Goal: Task Accomplishment & Management: Manage account settings

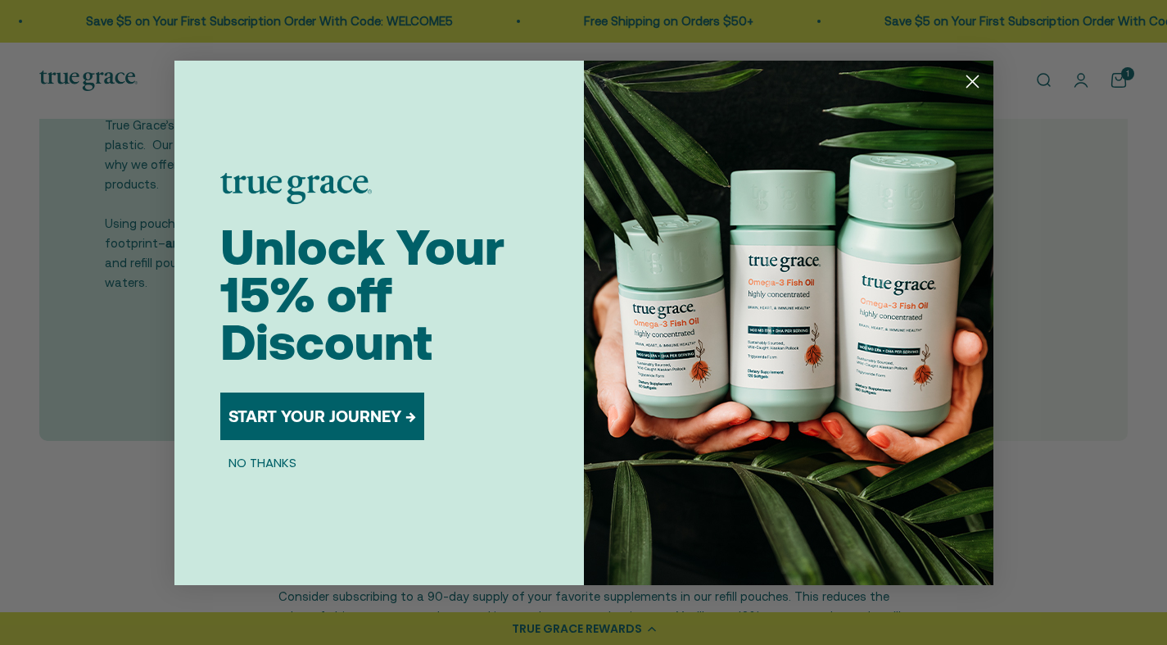
click at [1079, 82] on div "Close dialog Unlock Your 15% off Discount START YOUR JOURNEY → NO THANKS Submit" at bounding box center [583, 322] width 1167 height 645
click at [971, 77] on circle "Close dialog" at bounding box center [972, 80] width 27 height 27
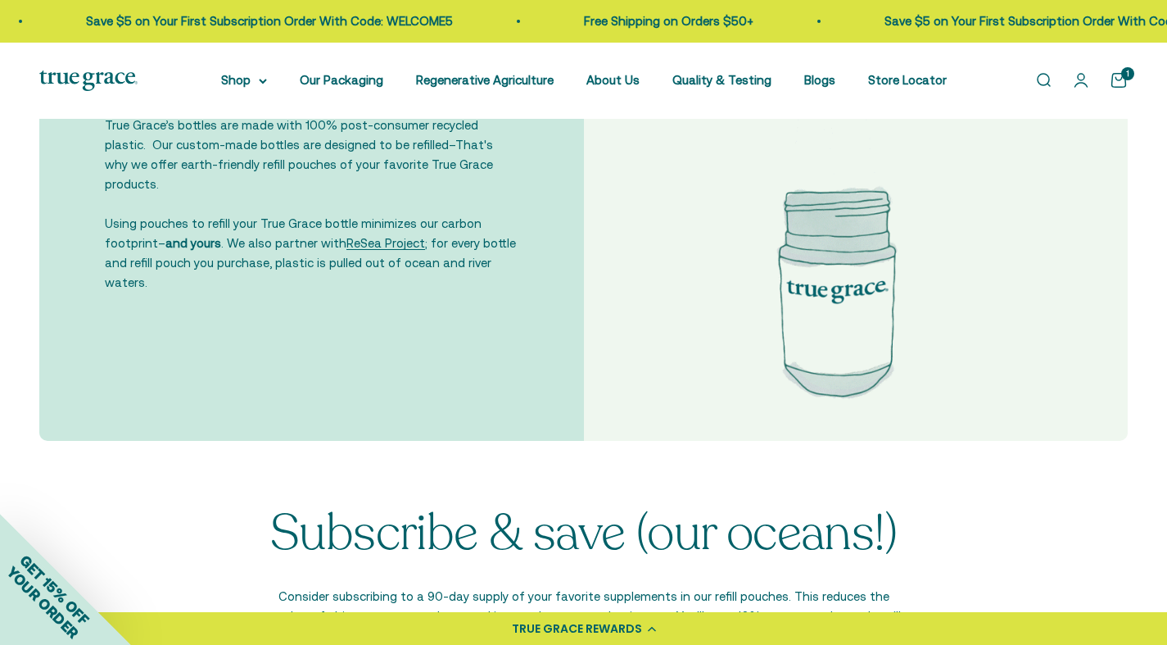
click at [1076, 84] on link "Open account page" at bounding box center [1081, 80] width 18 height 18
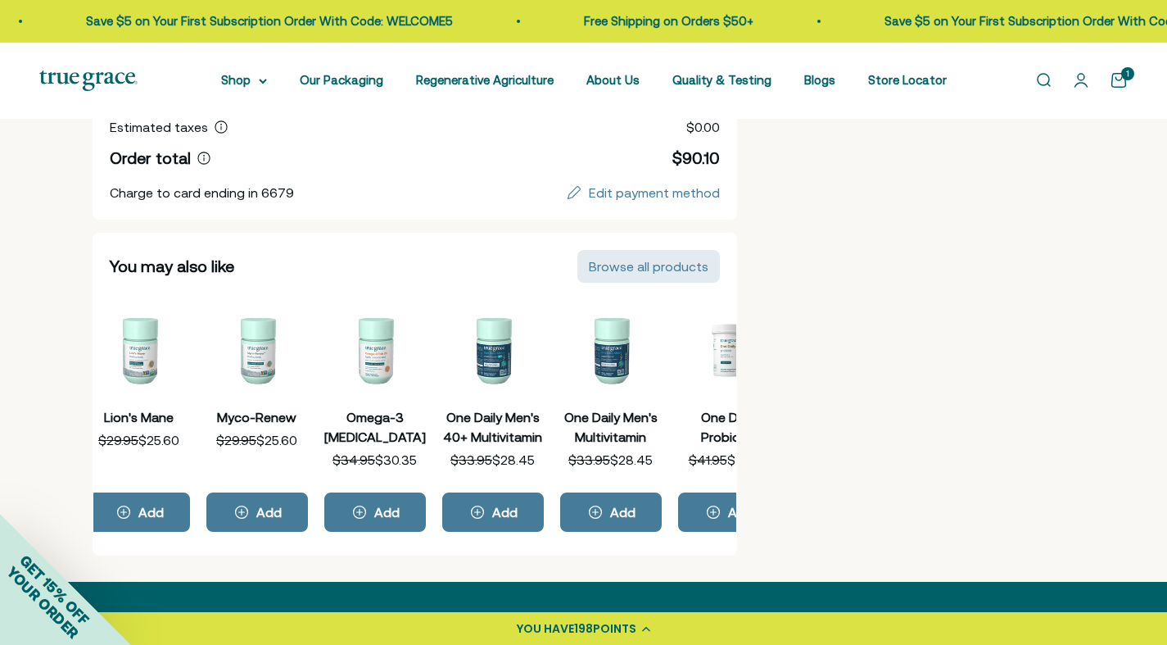
scroll to position [0, 590]
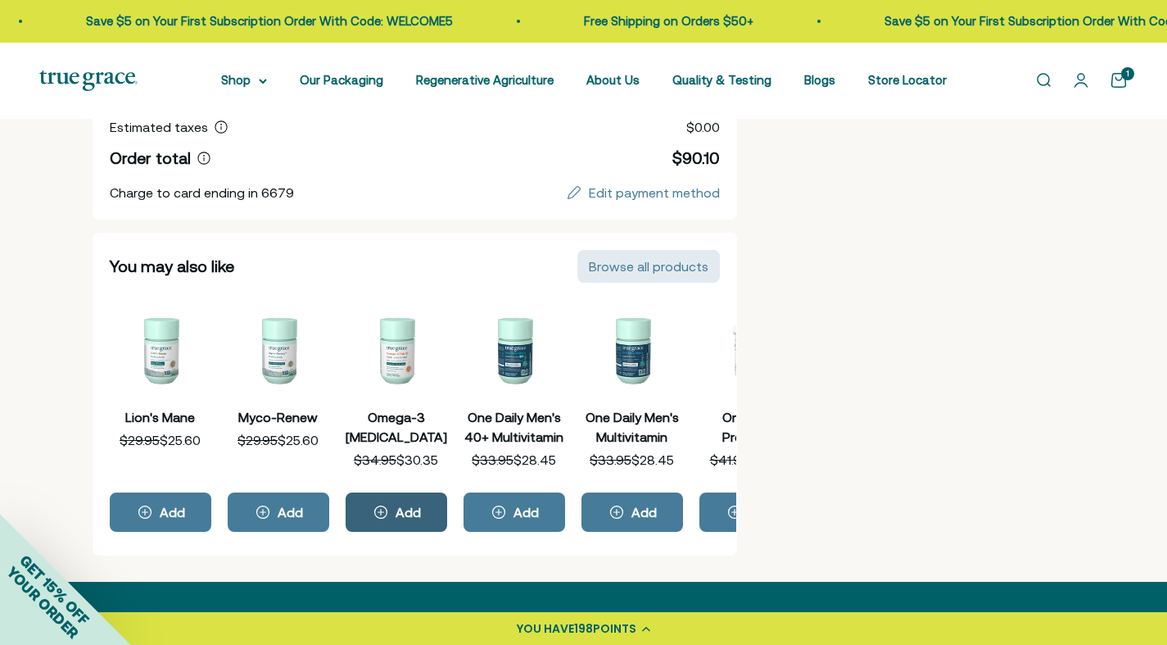
click at [379, 511] on icon "Add Omega-3 Fish Oil" at bounding box center [381, 511] width 12 height 12
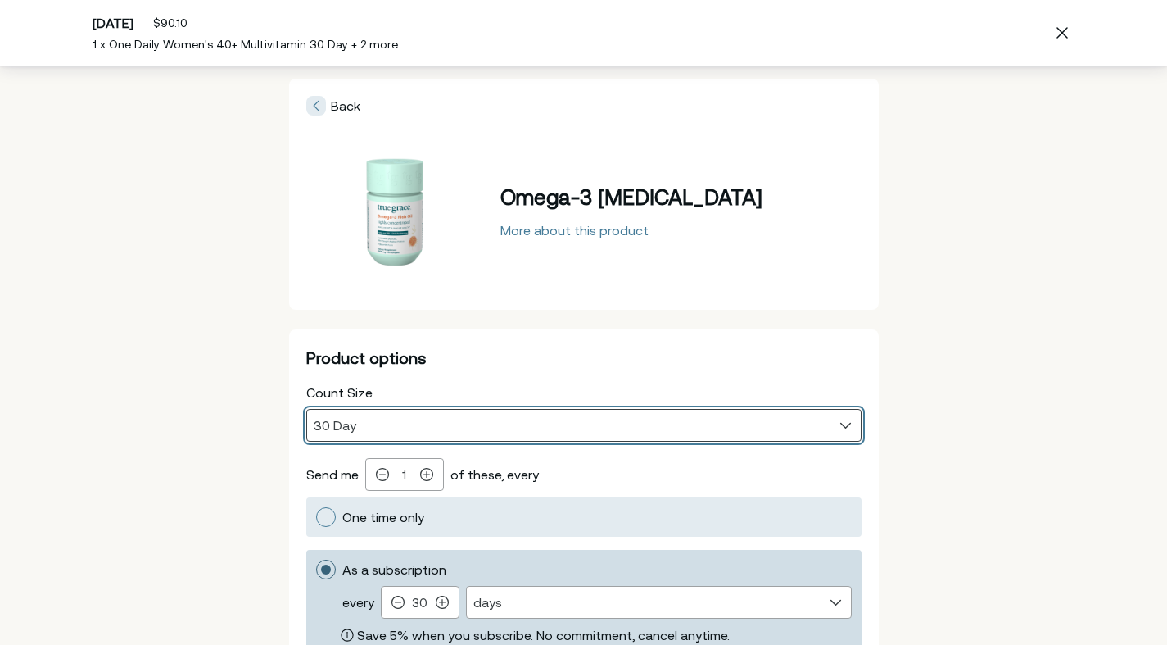
click at [445, 424] on select "30 Day 60 Day 90 Day" at bounding box center [584, 425] width 554 height 31
select select "90 Day"
click at [307, 410] on select "30 Day 60 Day 90 Day" at bounding box center [584, 425] width 554 height 31
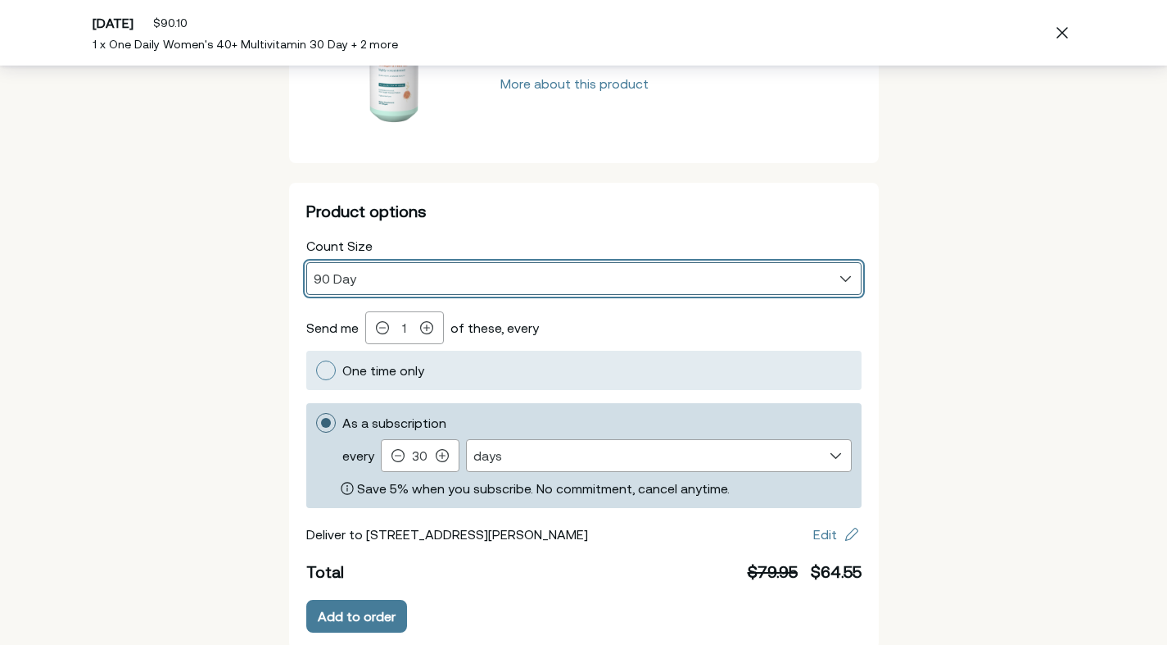
scroll to position [156, 0]
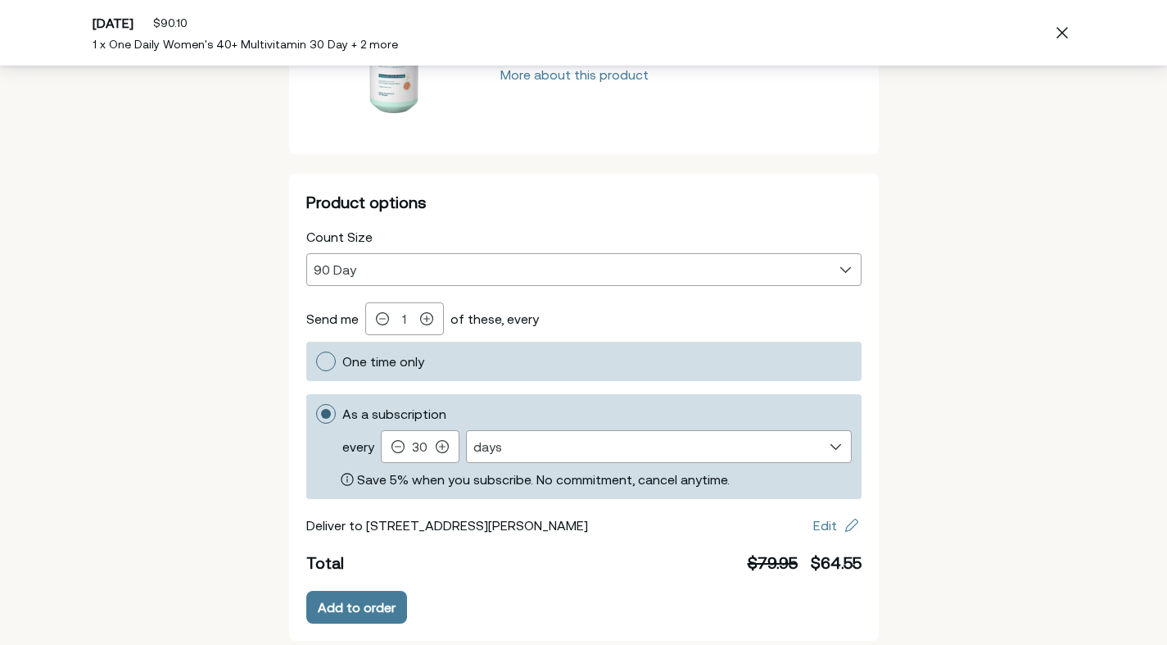
click at [329, 361] on div "Product options" at bounding box center [326, 361] width 20 height 20
click at [315, 361] on input "One time only" at bounding box center [315, 361] width 0 height 0
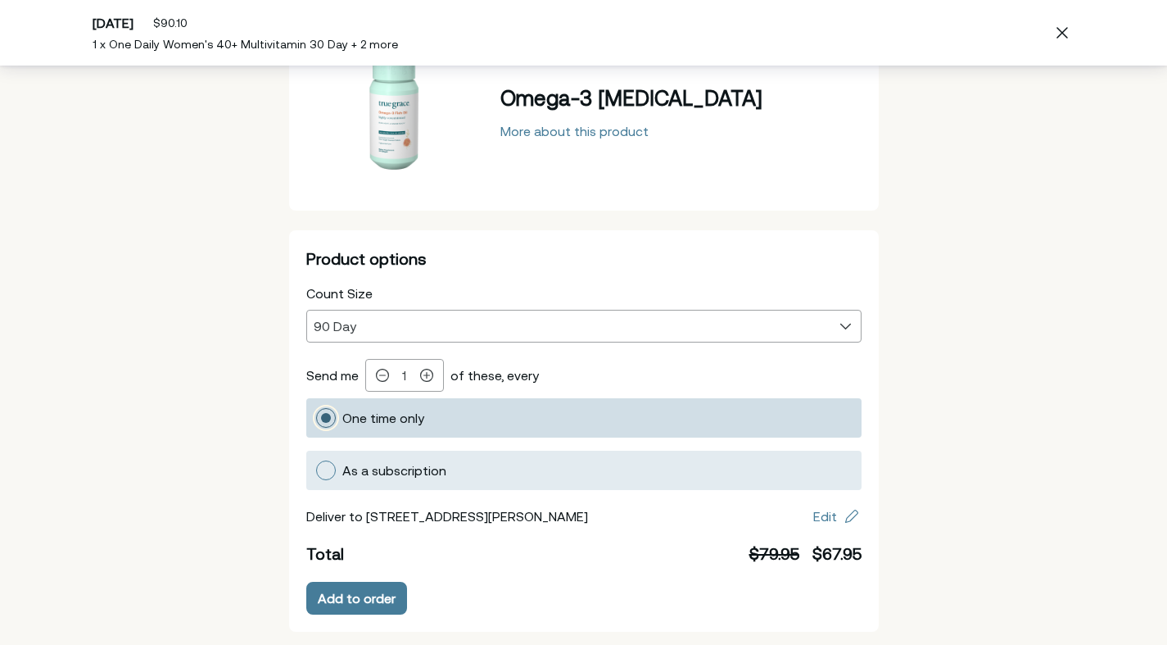
scroll to position [99, 0]
click at [357, 594] on div "Add to order" at bounding box center [357, 598] width 78 height 13
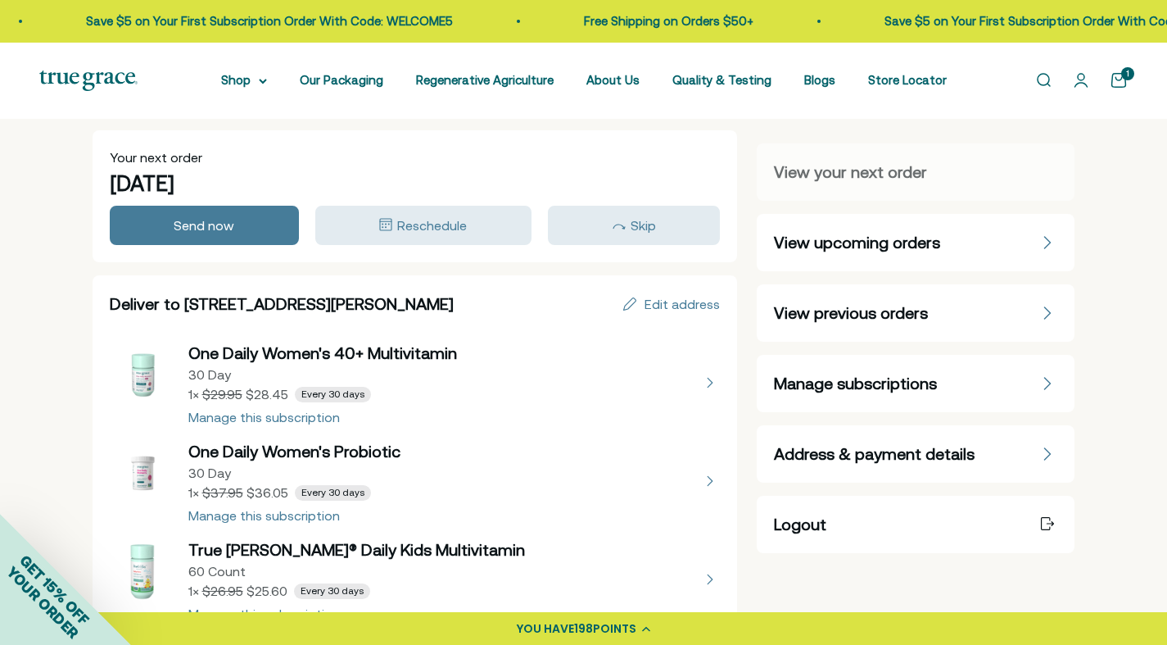
scroll to position [12, 0]
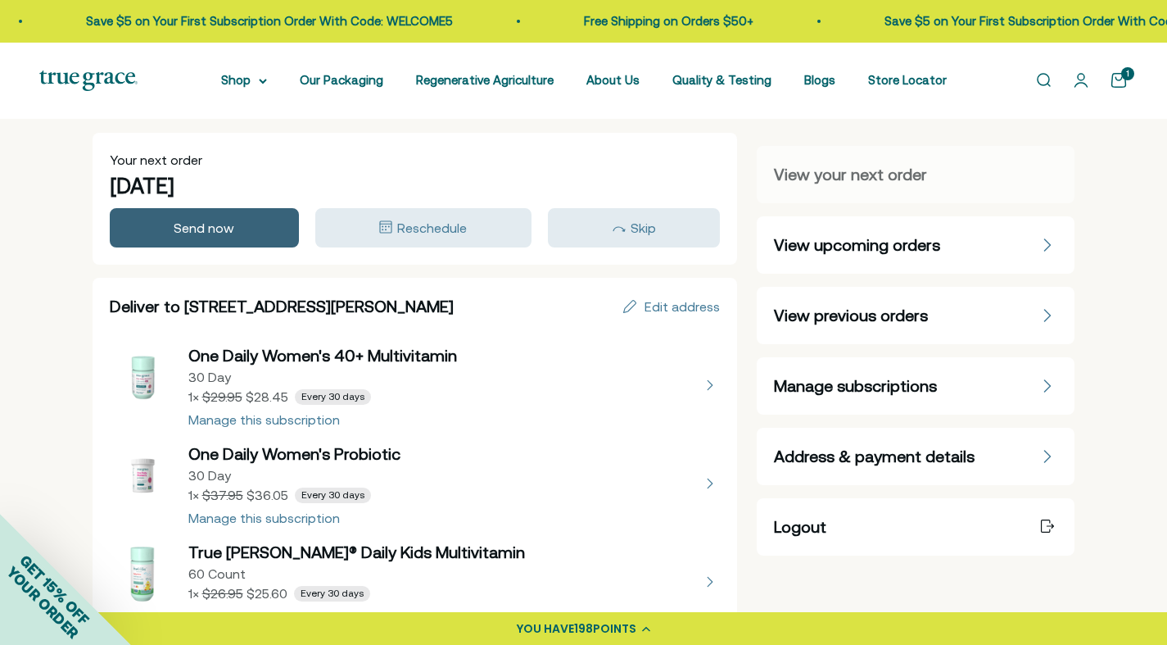
click at [195, 241] on button "Send now" at bounding box center [204, 227] width 189 height 39
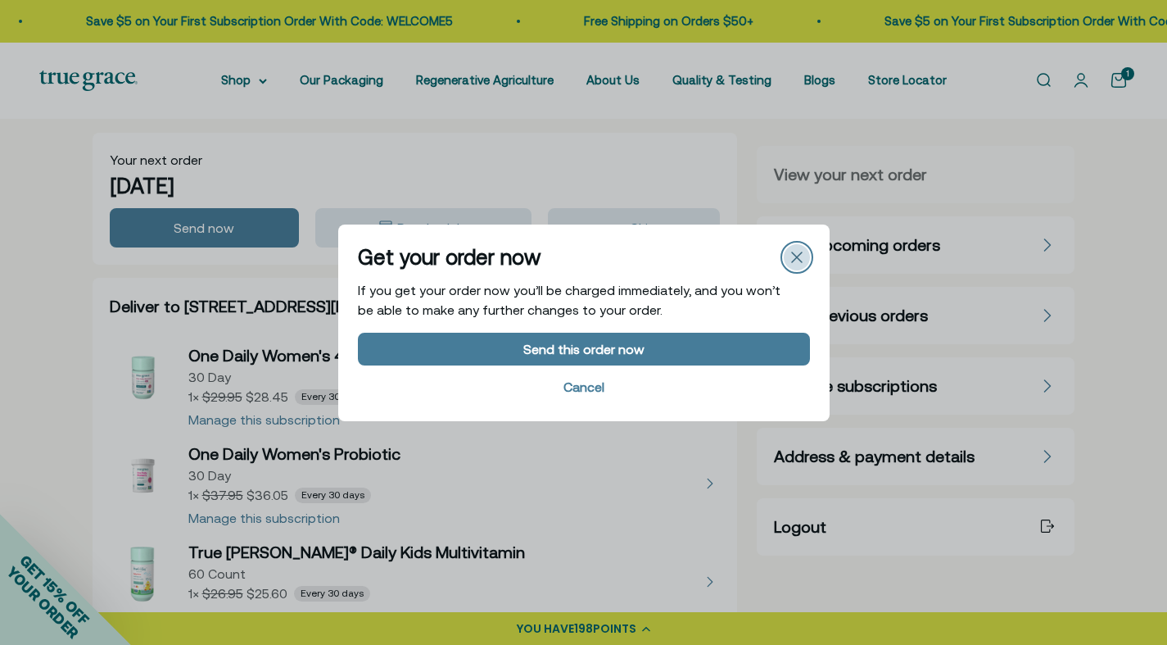
click at [795, 264] on div "Close" at bounding box center [797, 257] width 26 height 26
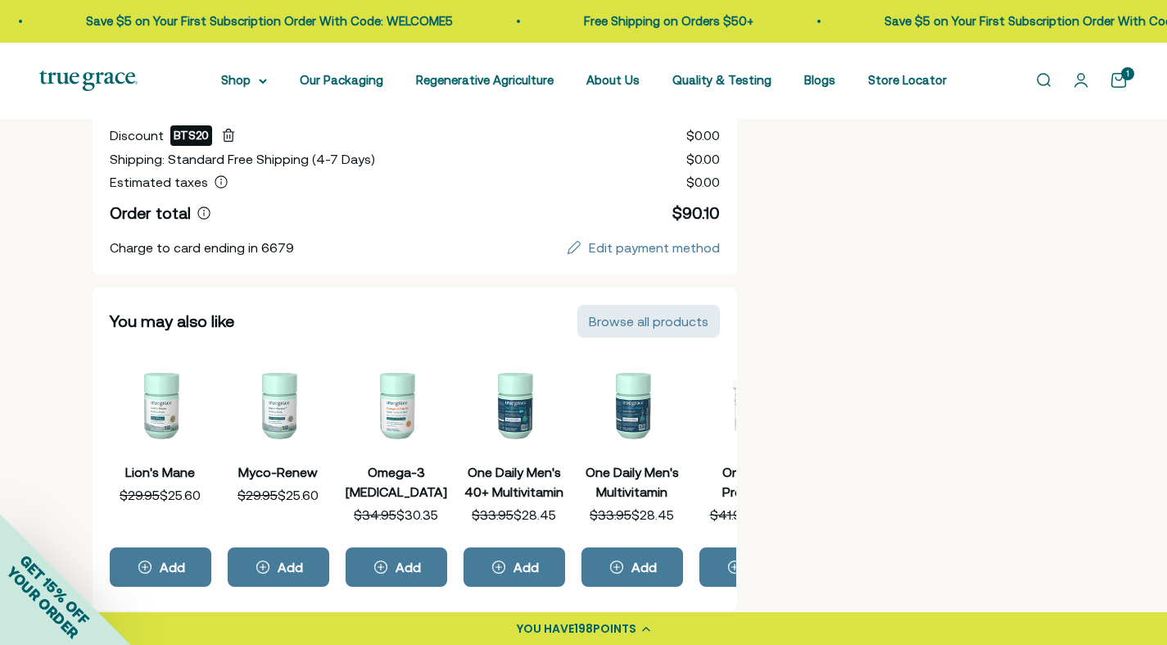
scroll to position [624, 0]
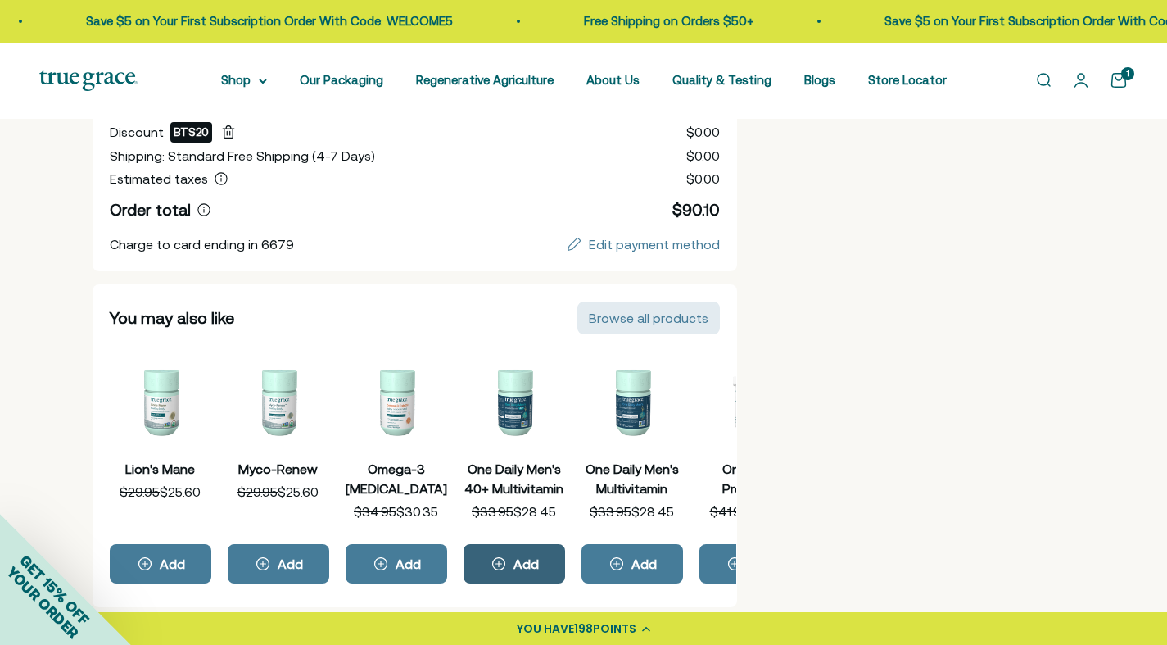
click at [509, 557] on div "Add One Daily Men's 40+ Multivitamin" at bounding box center [499, 564] width 20 height 20
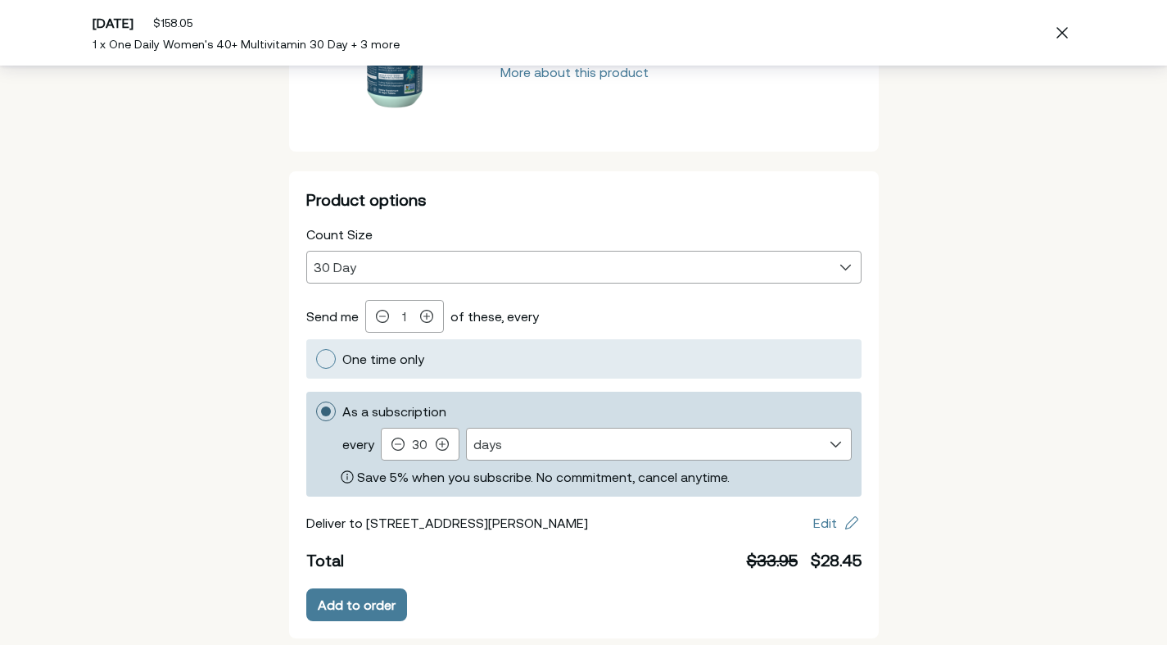
scroll to position [165, 0]
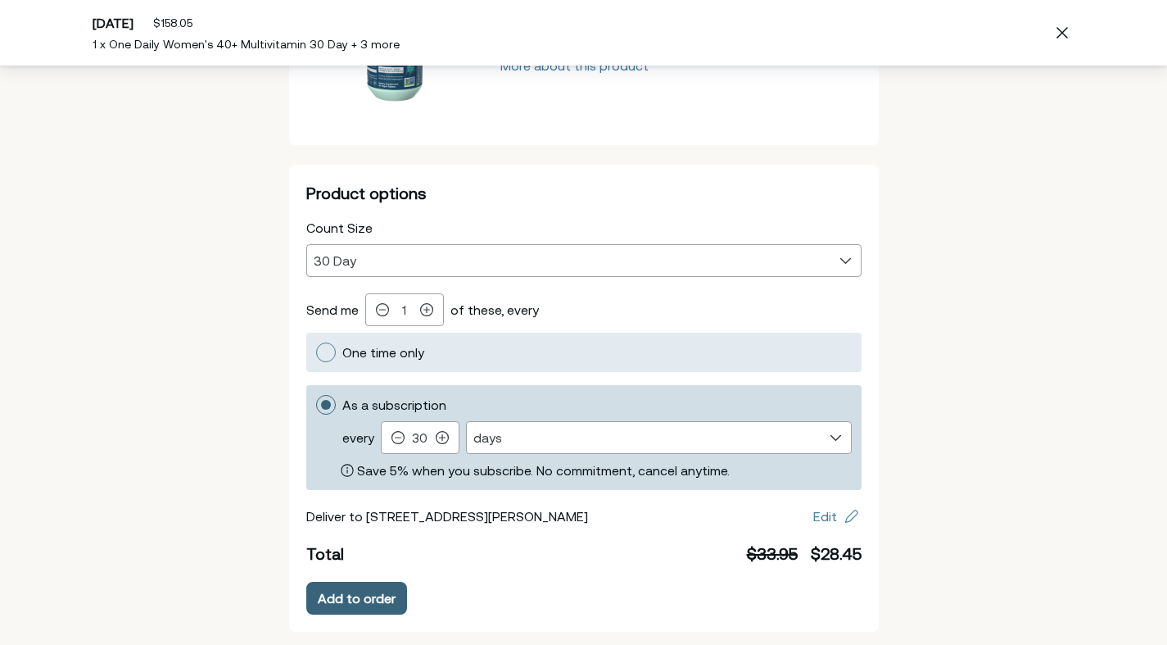
click at [391, 595] on button "Add to order" at bounding box center [356, 598] width 101 height 33
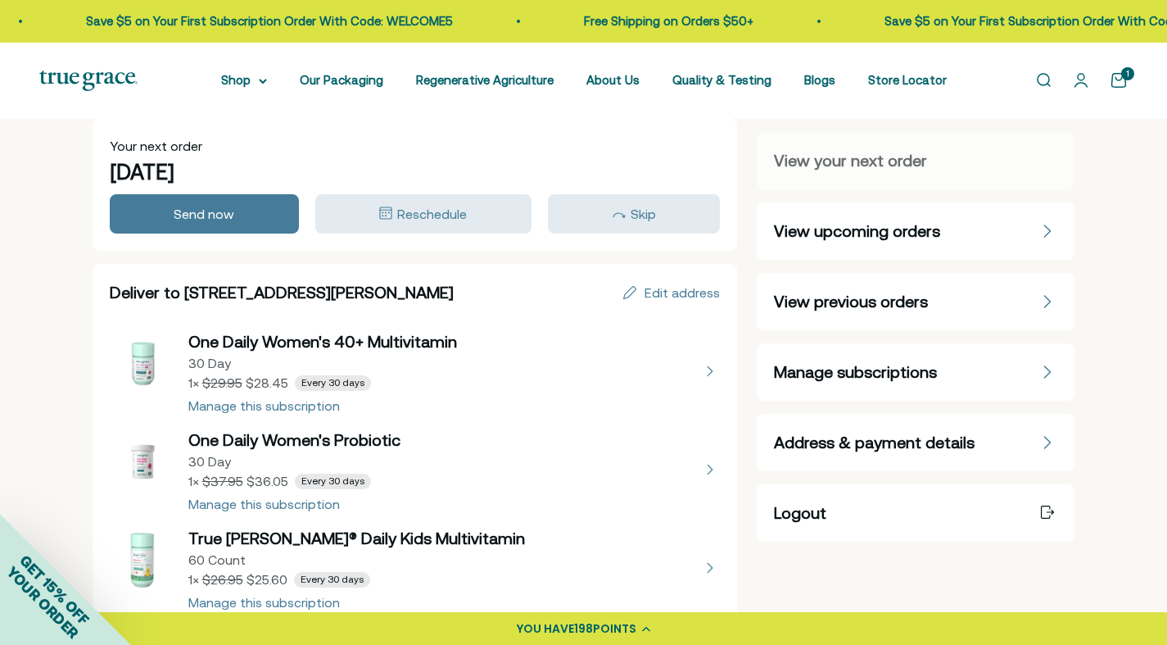
scroll to position [25, 0]
click at [252, 215] on div "Send now" at bounding box center [204, 215] width 166 height 20
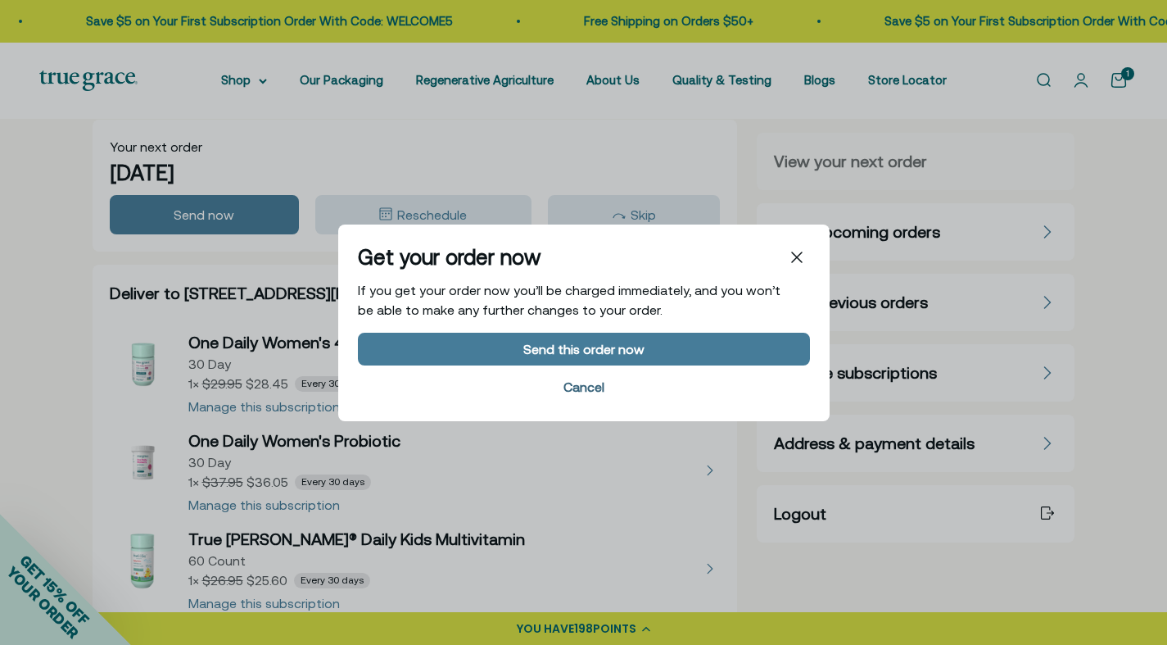
click at [572, 388] on div "Cancel" at bounding box center [584, 385] width 41 height 13
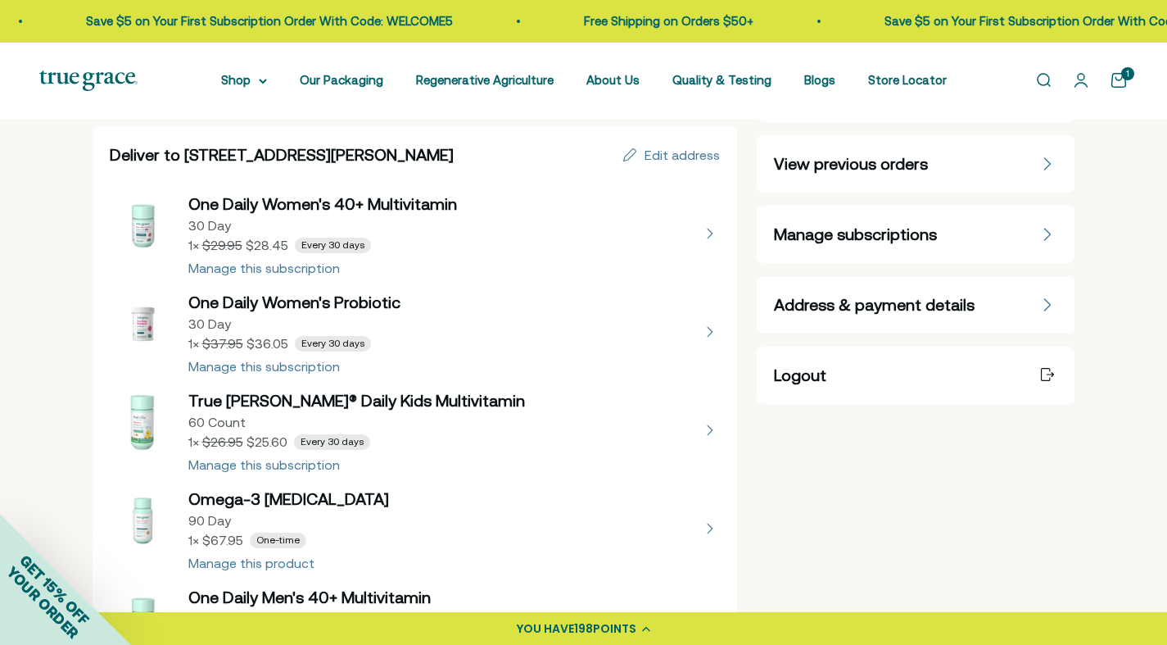
scroll to position [170, 0]
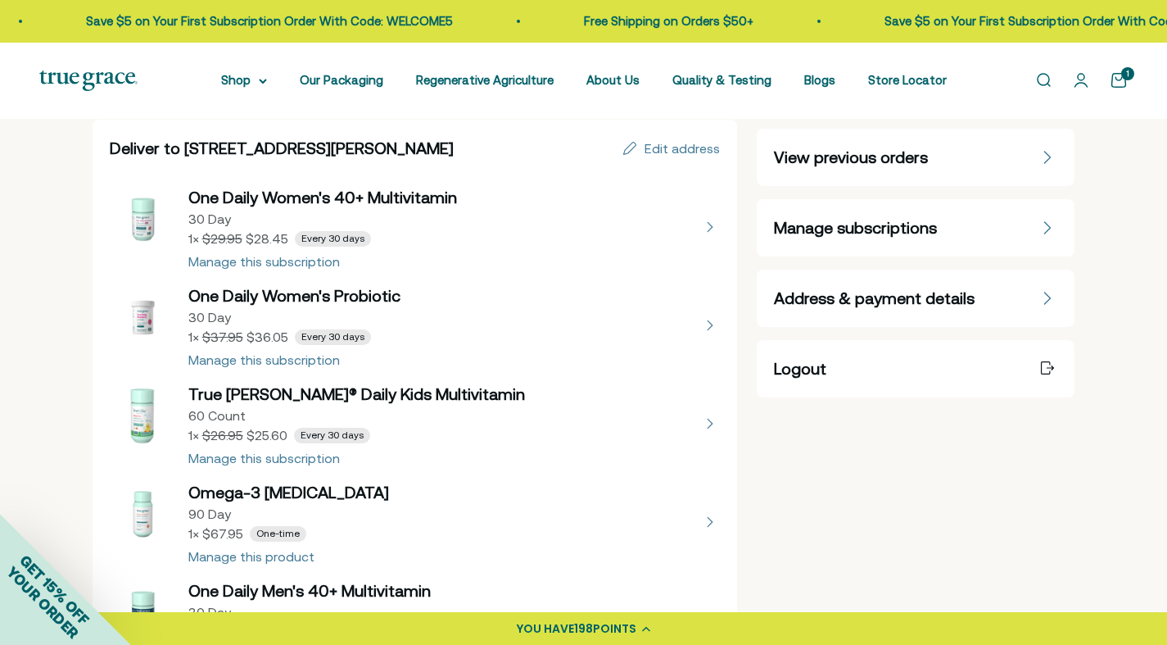
click at [706, 336] on button "view details about One Daily Women's Probiotic 30 Day 1 × $36.05 Every 30 days" at bounding box center [415, 325] width 611 height 82
select select "30 Day"
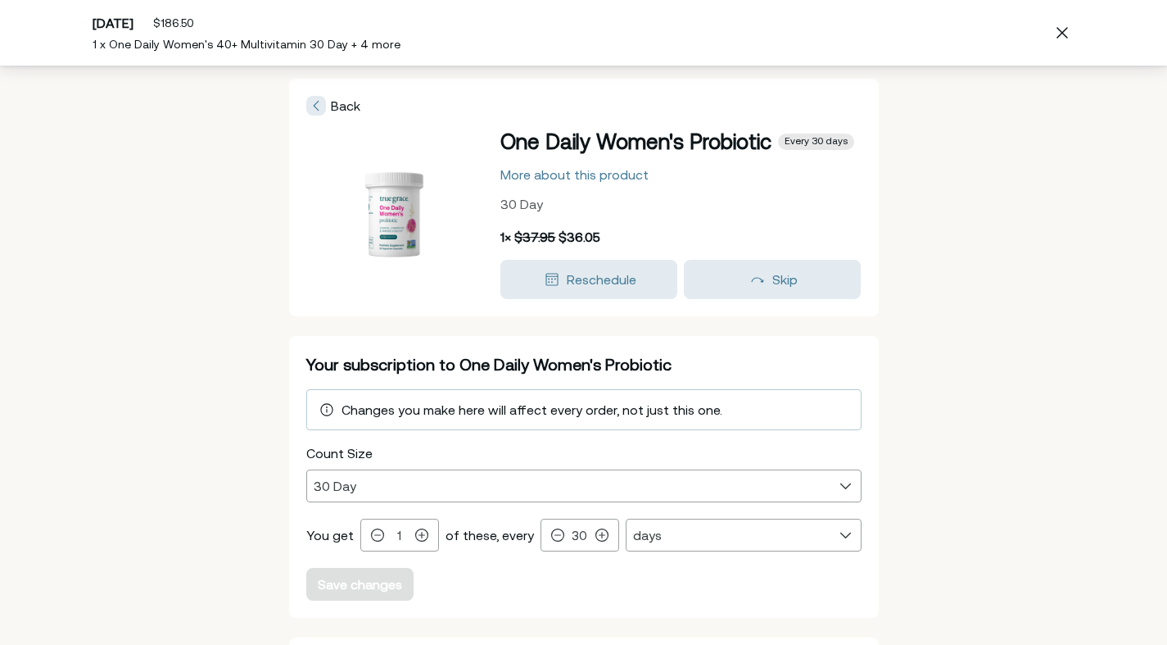
click at [322, 116] on div "Back One Daily Women's Probiotic Every 30 days More about this product 30 Day 1…" at bounding box center [584, 198] width 590 height 238
click at [320, 110] on div at bounding box center [316, 106] width 20 height 20
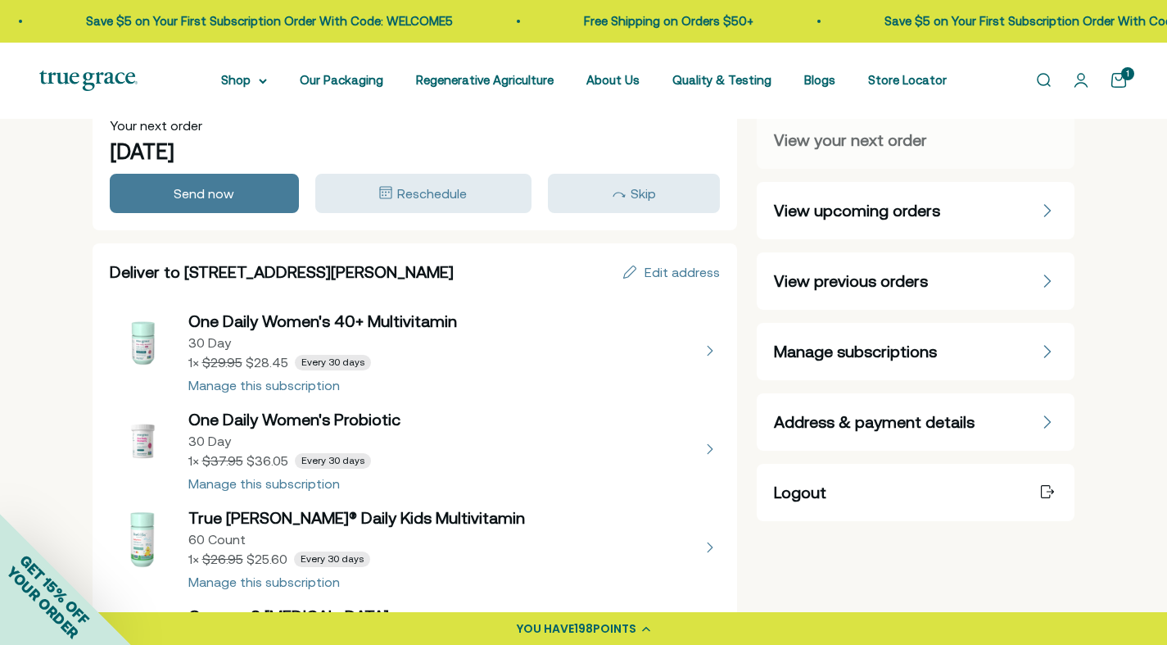
scroll to position [46, 0]
click at [271, 194] on div "Send now" at bounding box center [204, 194] width 166 height 20
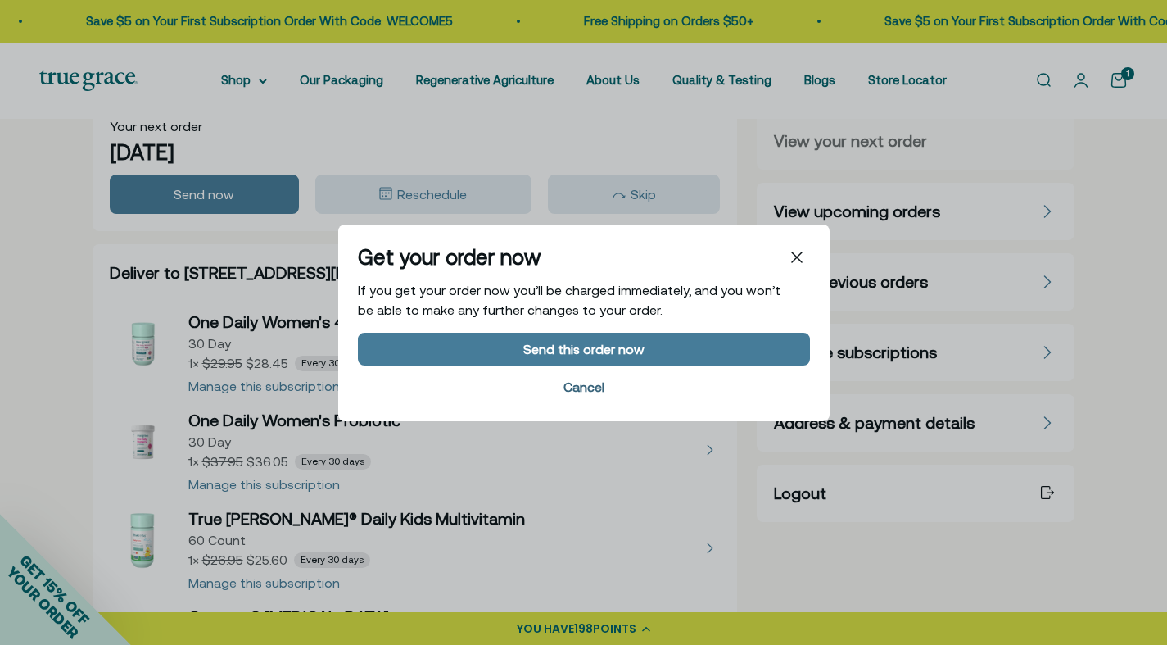
click at [564, 383] on div "Cancel" at bounding box center [584, 385] width 41 height 13
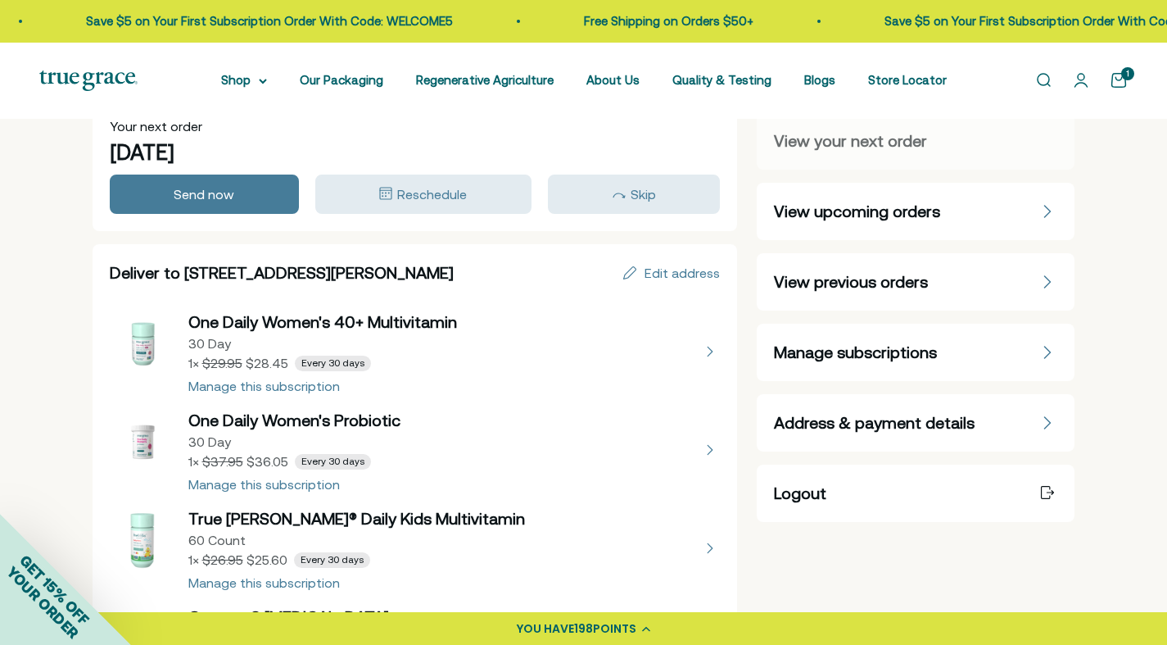
click at [299, 582] on button "view details about True Littles® Daily Kids Multivitamin 60 Count 1 × $25.60 Ev…" at bounding box center [415, 548] width 611 height 82
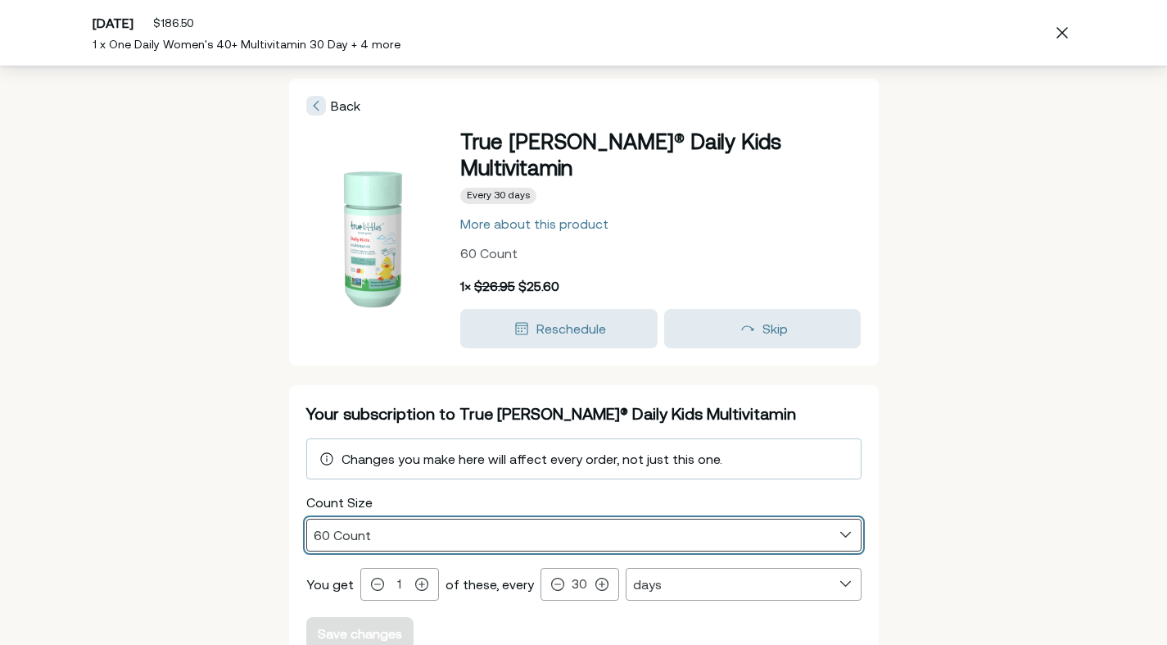
click at [391, 519] on select "60 Count 120 Count" at bounding box center [584, 534] width 554 height 31
select select "120 Count"
click at [307, 519] on select "60 Count 120 Count" at bounding box center [584, 534] width 554 height 31
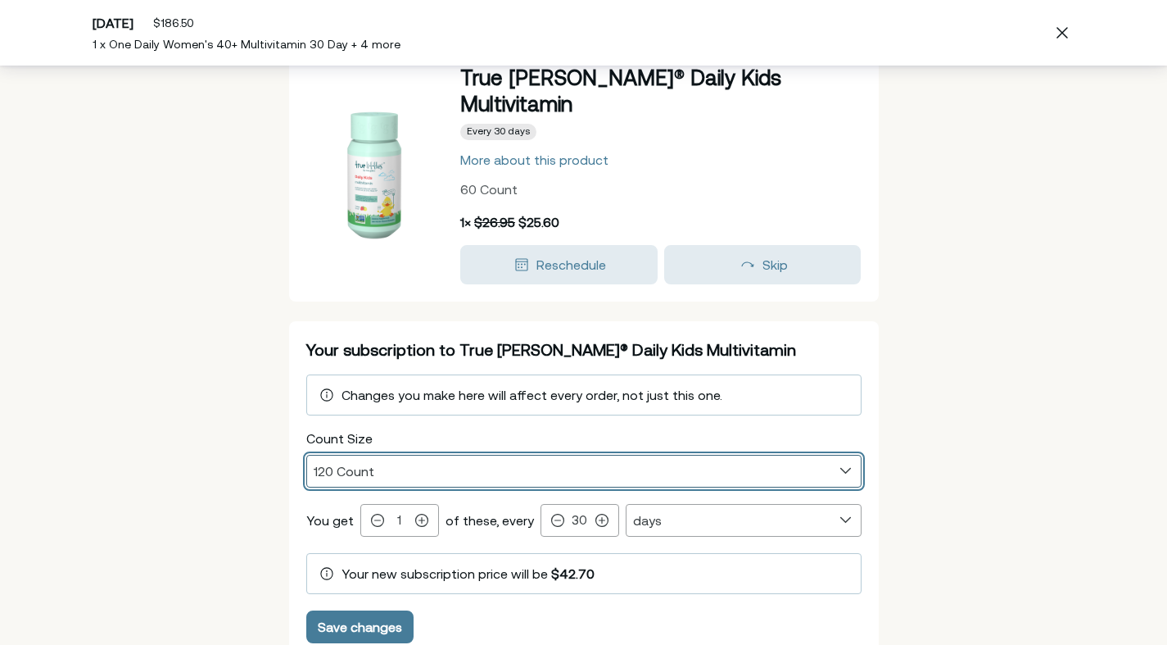
scroll to position [93, 0]
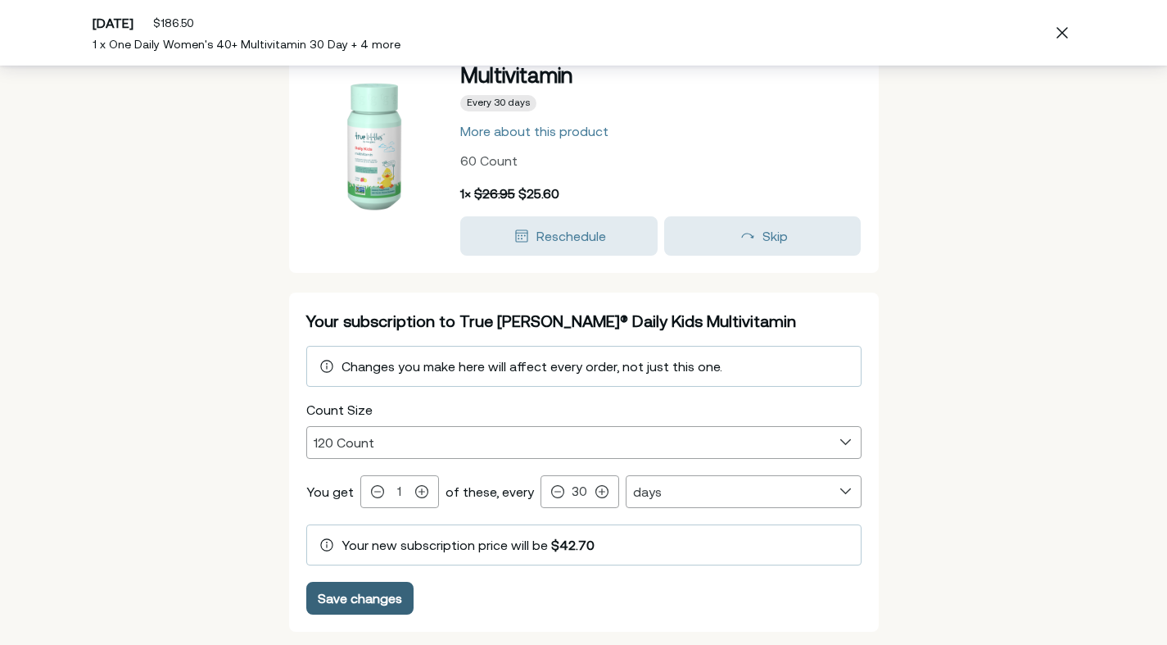
click at [385, 592] on div "Save changes" at bounding box center [360, 598] width 84 height 13
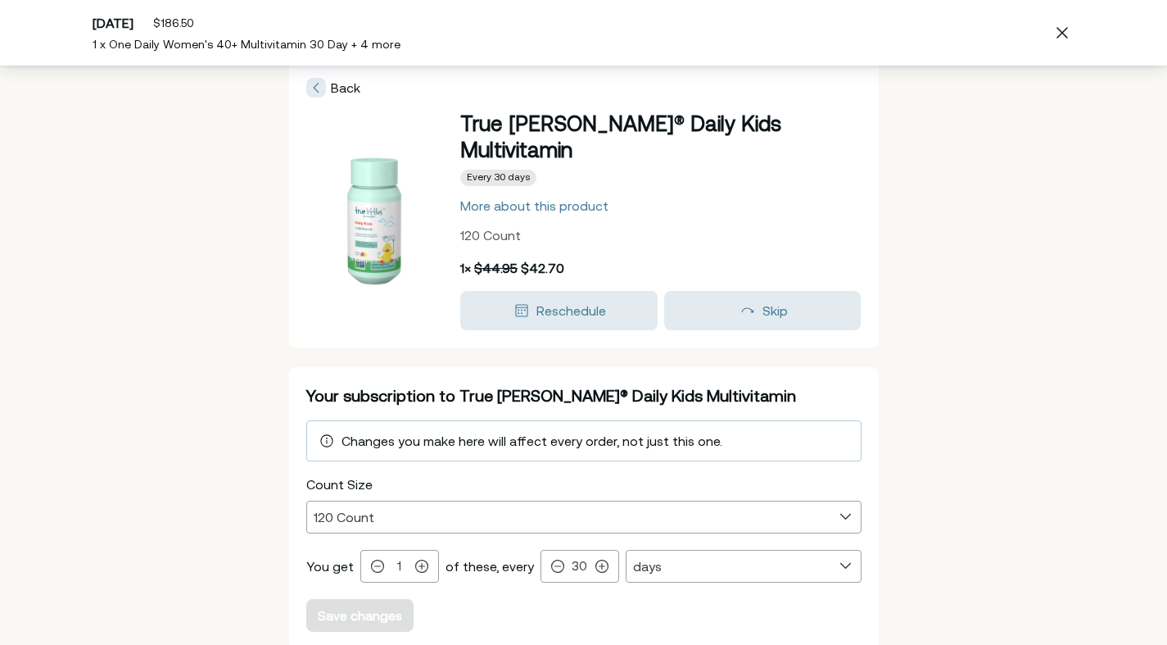
scroll to position [0, 0]
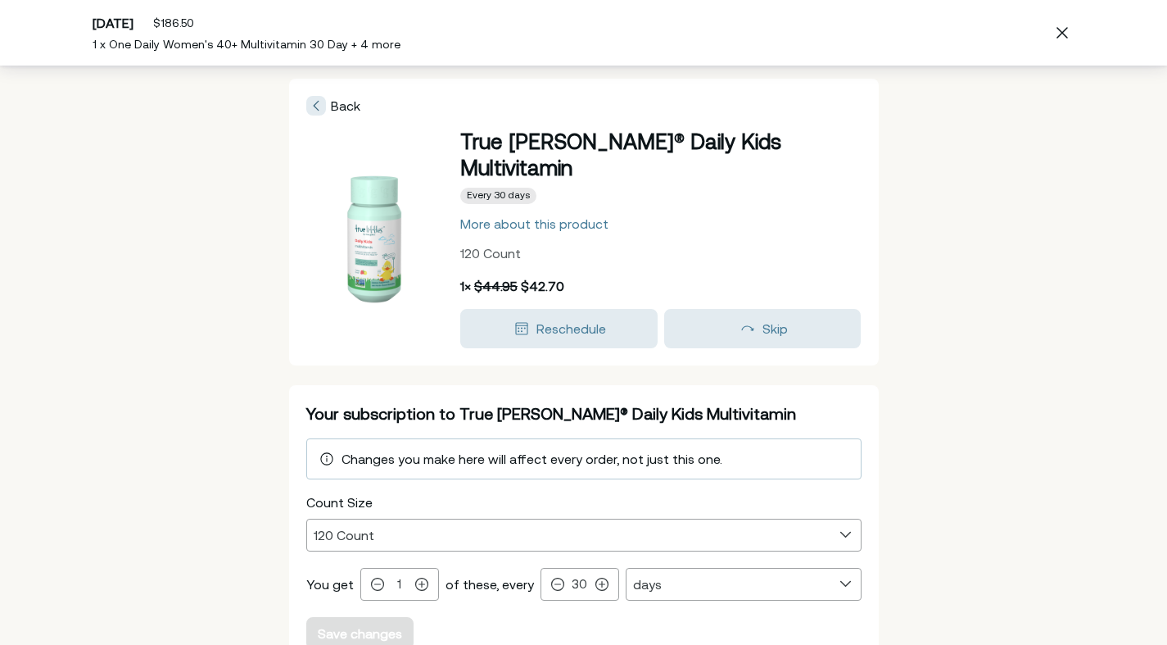
click at [322, 96] on div at bounding box center [316, 106] width 20 height 20
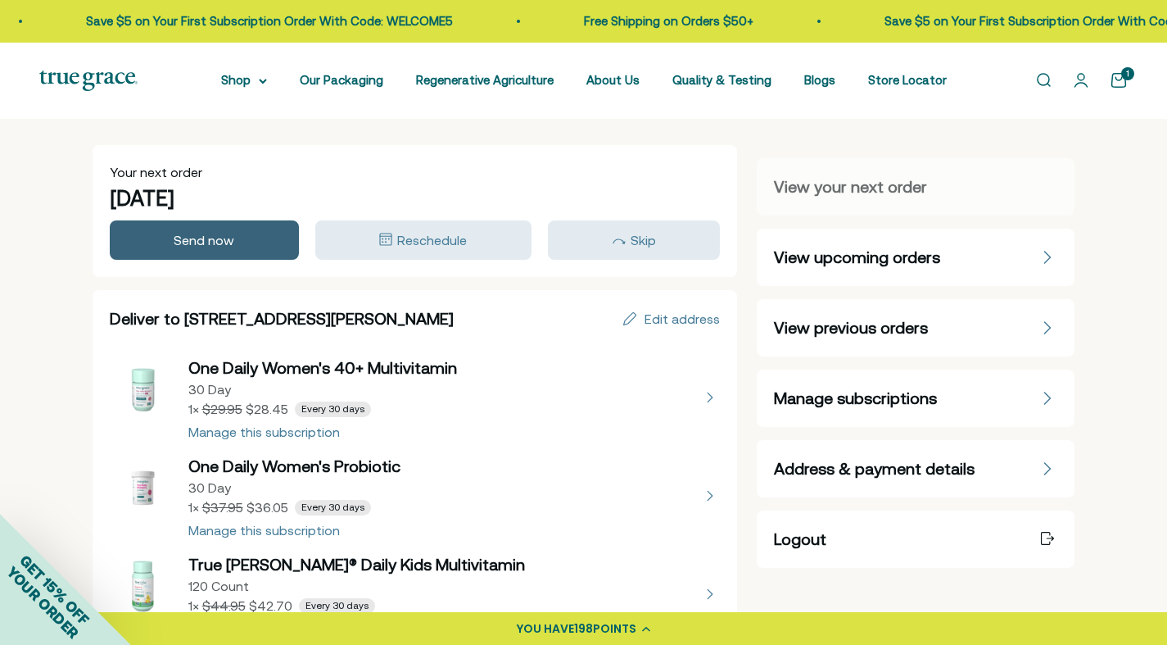
click at [226, 238] on span "Send now" at bounding box center [204, 240] width 61 height 15
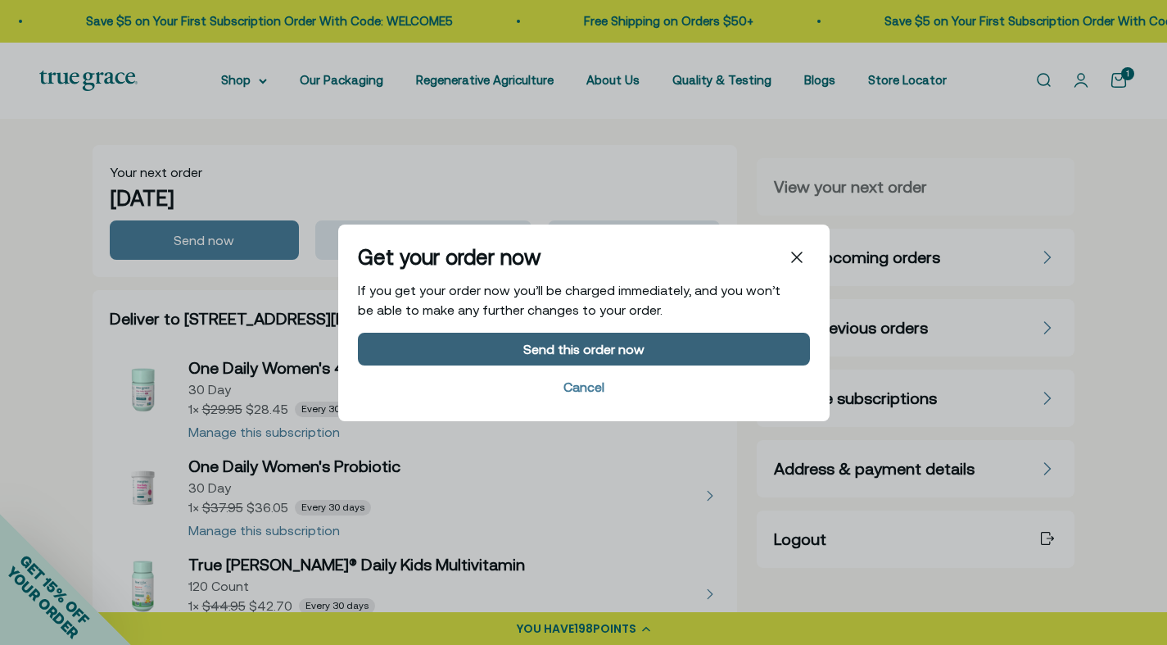
click at [481, 346] on div "Send this order now" at bounding box center [583, 348] width 429 height 13
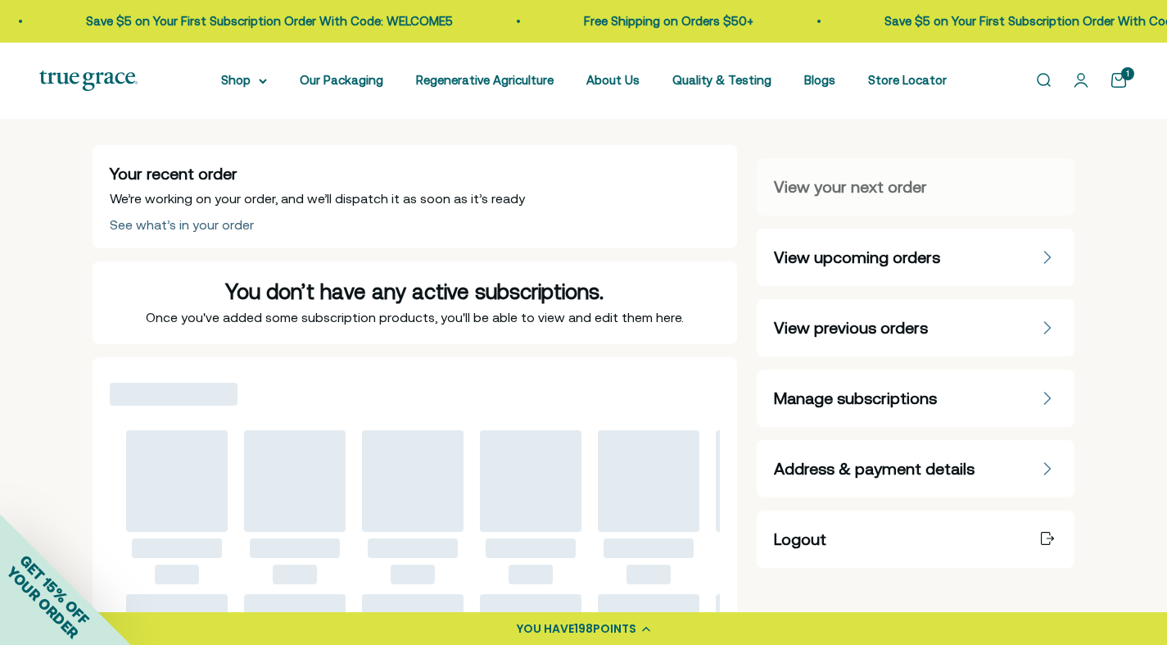
click at [223, 224] on div "See what’s in your order" at bounding box center [182, 224] width 144 height 13
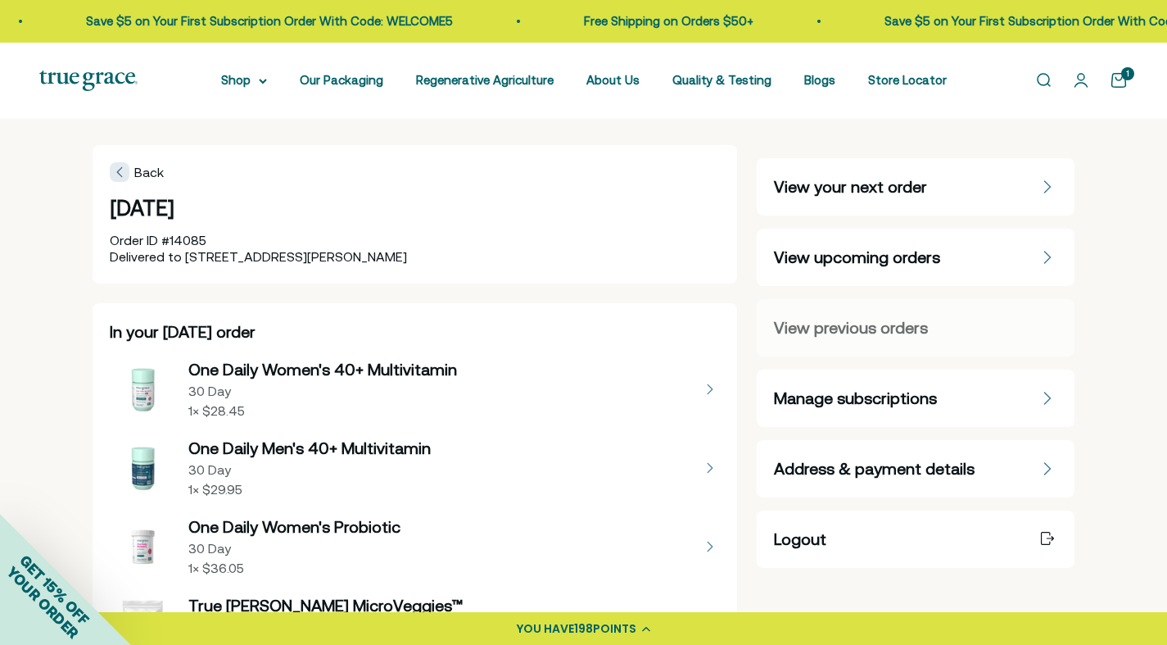
click at [133, 176] on div "Back" at bounding box center [137, 172] width 54 height 20
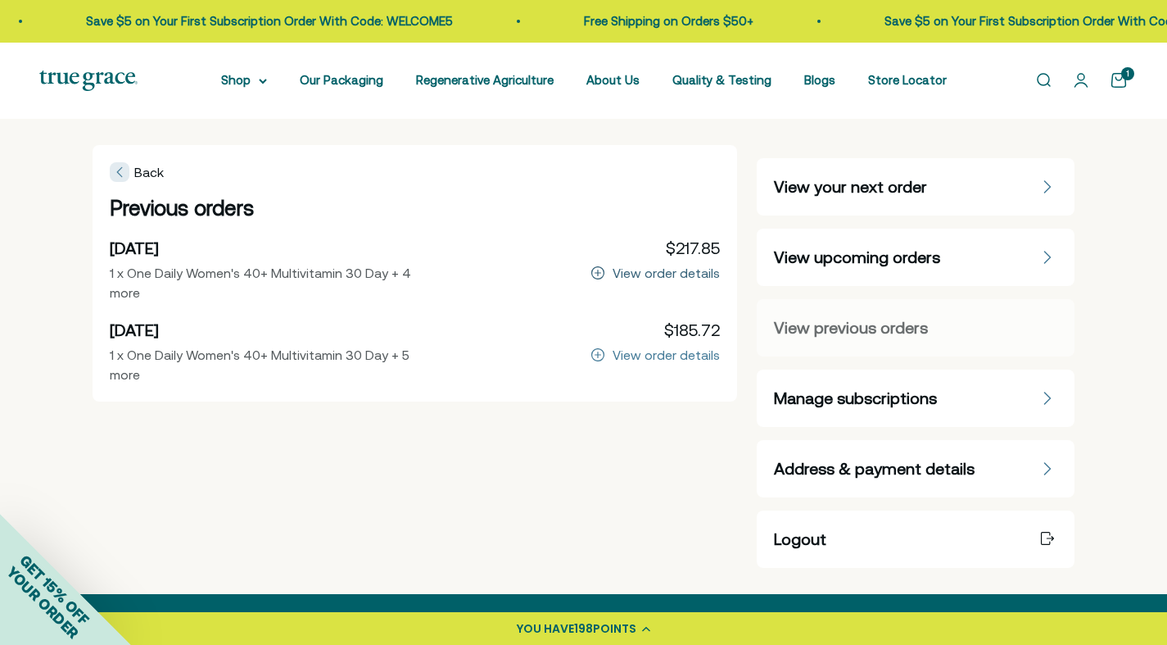
click at [629, 275] on div "View order details" at bounding box center [666, 272] width 107 height 13
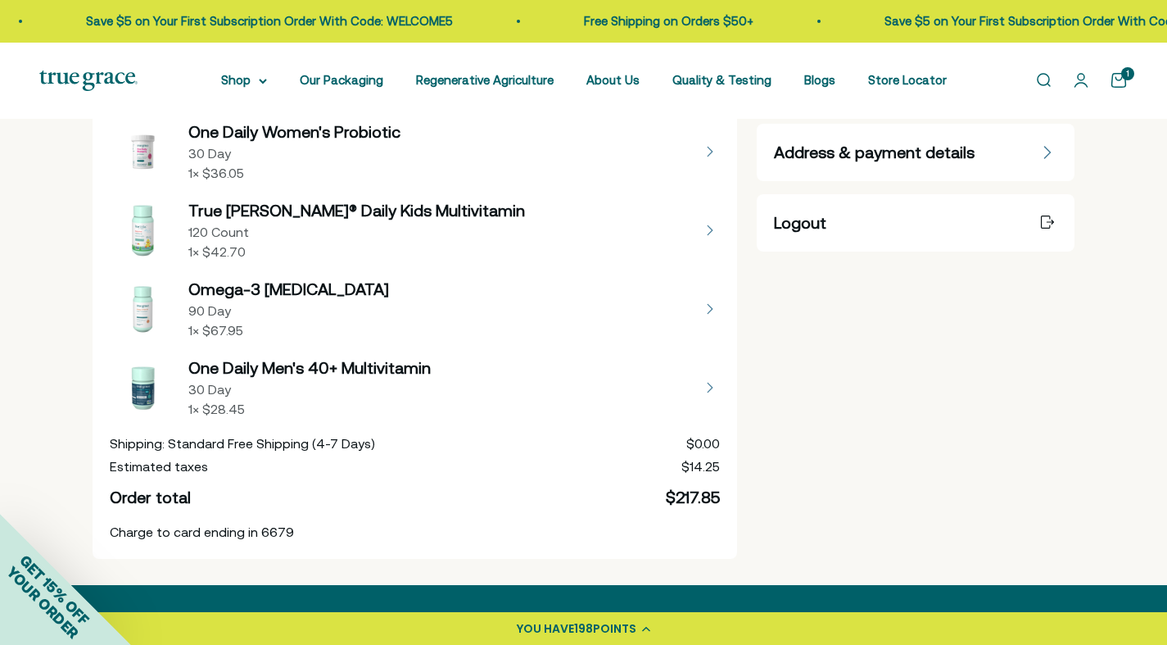
scroll to position [318, 0]
